Goal: Task Accomplishment & Management: Use online tool/utility

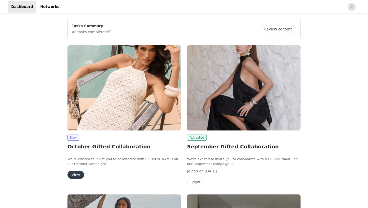
click at [79, 174] on button "View" at bounding box center [75, 174] width 17 height 8
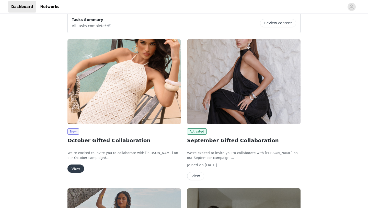
scroll to position [7, 0]
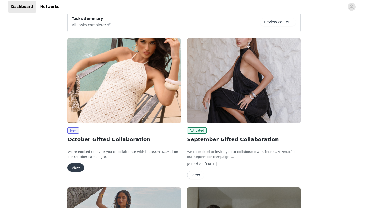
click at [197, 171] on button "View" at bounding box center [195, 175] width 17 height 8
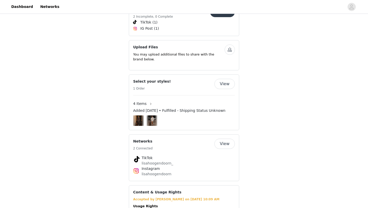
scroll to position [317, 0]
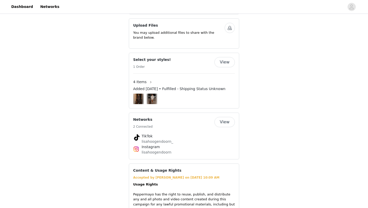
click at [136, 94] on img at bounding box center [139, 98] width 8 height 10
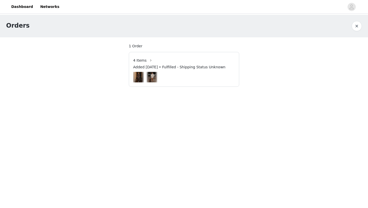
click at [135, 59] on span "4 Items" at bounding box center [140, 60] width 14 height 5
click at [137, 62] on span "4 Items" at bounding box center [140, 60] width 14 height 5
click at [140, 75] on img at bounding box center [139, 77] width 8 height 10
click at [148, 60] on button "button" at bounding box center [151, 60] width 8 height 8
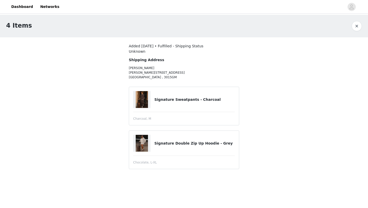
click at [141, 102] on img at bounding box center [142, 99] width 12 height 17
click at [172, 101] on h4 "Signature Sweatpants - Charcoal" at bounding box center [194, 99] width 80 height 5
click at [175, 98] on h4 "Signature Sweatpants - Charcoal" at bounding box center [194, 99] width 80 height 5
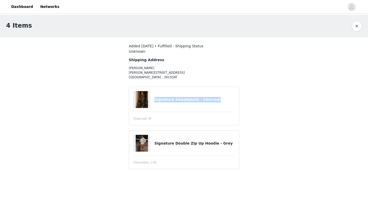
copy article "Signature Sweatpants - Charcoal"
click at [159, 113] on article "Signature Sweatpants - Charcoal Charcoal, M" at bounding box center [184, 106] width 110 height 39
click at [358, 26] on button "button" at bounding box center [356, 26] width 10 height 10
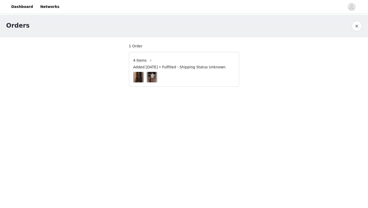
click at [141, 58] on span "4 Items" at bounding box center [140, 60] width 14 height 5
click at [149, 60] on button "button" at bounding box center [151, 60] width 8 height 8
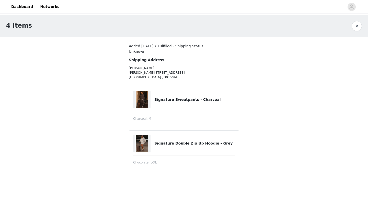
click at [360, 26] on button "button" at bounding box center [356, 26] width 10 height 10
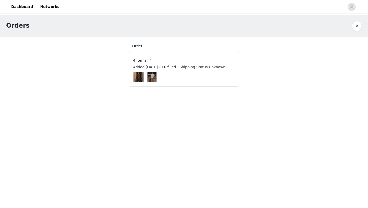
click at [138, 60] on span "4 Items" at bounding box center [140, 60] width 14 height 5
click at [154, 79] on img at bounding box center [152, 77] width 8 height 10
click at [148, 60] on button "button" at bounding box center [151, 60] width 8 height 8
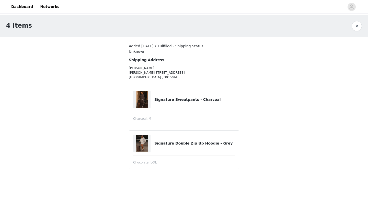
click at [144, 143] on img at bounding box center [142, 143] width 12 height 17
click at [171, 142] on h4 "Signature Double Zip Up Hoodie - Grey" at bounding box center [194, 142] width 80 height 5
copy article "Signature Double Zip Up Hoodie - Grey"
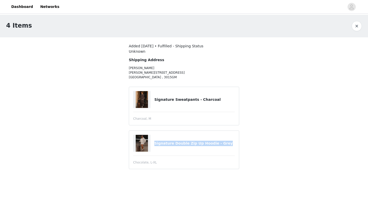
click at [141, 141] on img at bounding box center [142, 143] width 12 height 17
